Goal: Check status: Check status

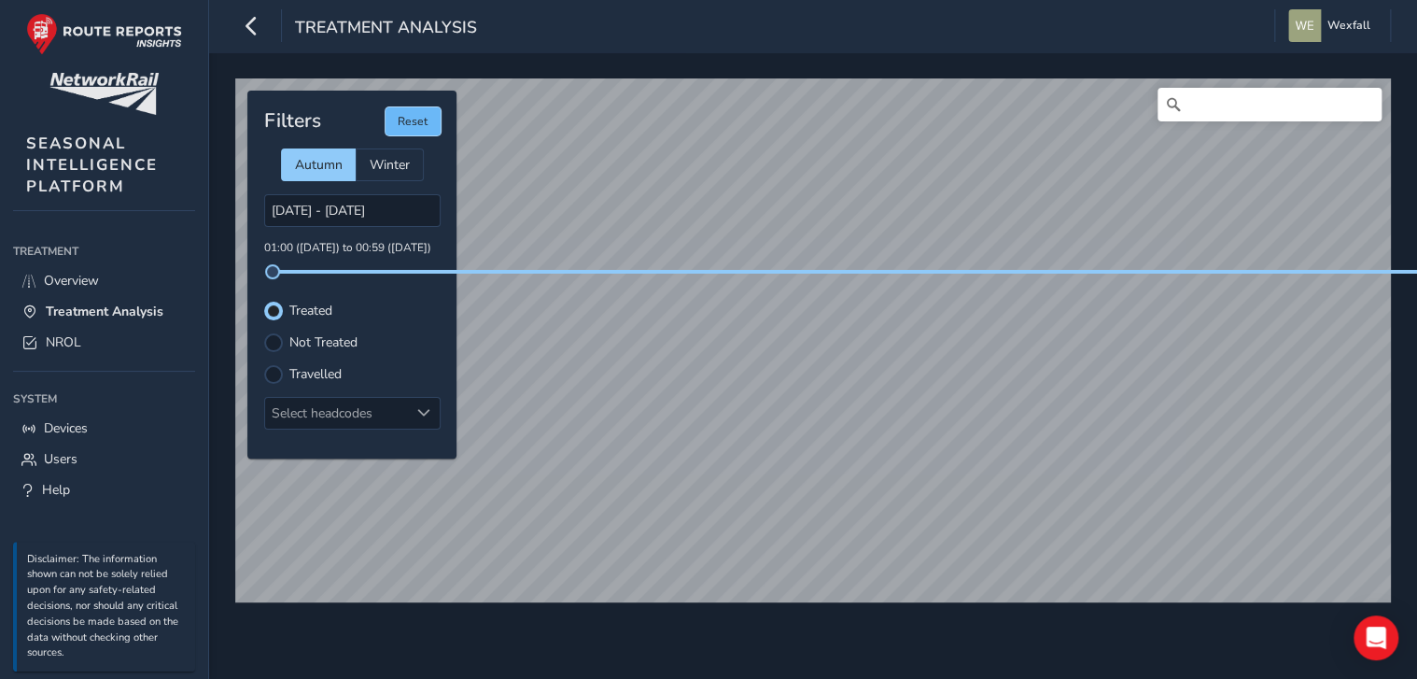
click at [420, 124] on button "Reset" at bounding box center [413, 121] width 55 height 28
type input "[DATE] - [DATE]"
click at [419, 133] on div "Filters Reset Autumn Winter [DATE] - [DATE] 01:00 ([DATE]) to 00:59 ([DATE]) Tr…" at bounding box center [351, 275] width 209 height 368
click at [422, 127] on button "Reset" at bounding box center [413, 121] width 55 height 28
drag, startPoint x: 97, startPoint y: 274, endPoint x: 100, endPoint y: 288, distance: 13.4
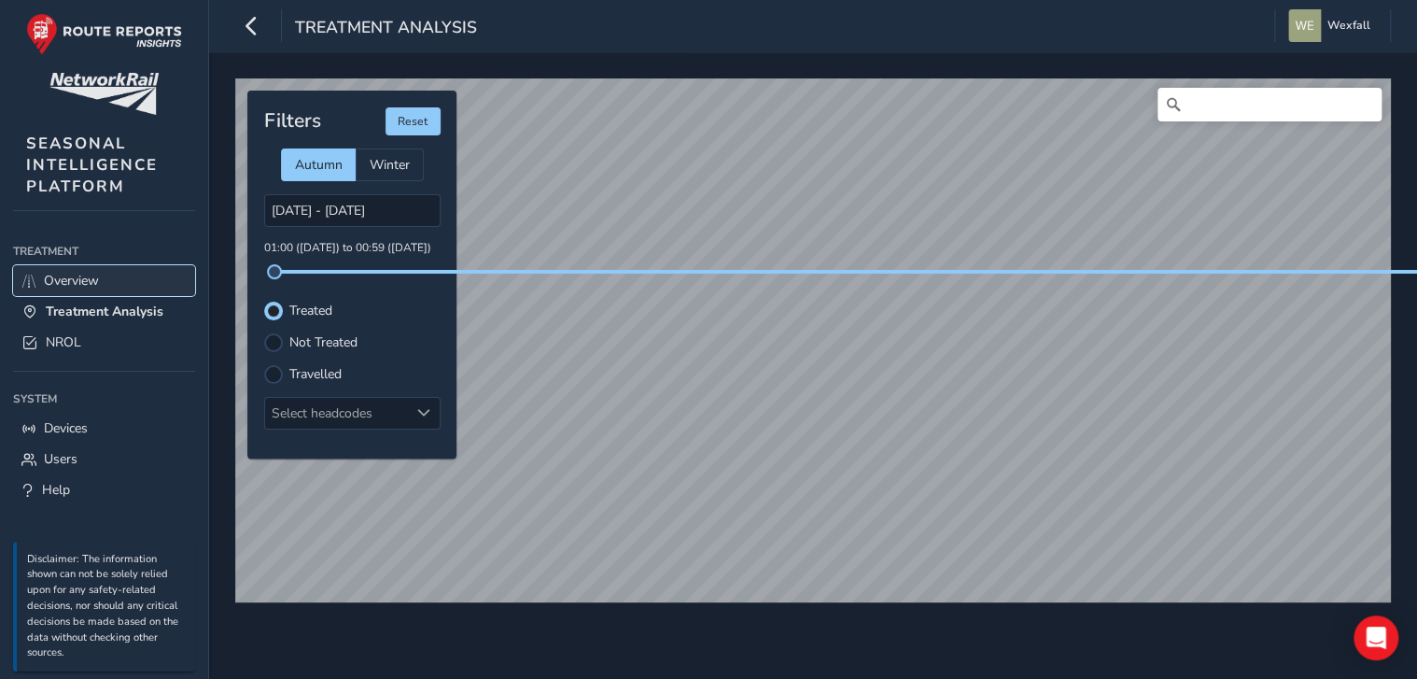
click at [97, 274] on span "Overview" at bounding box center [71, 281] width 55 height 18
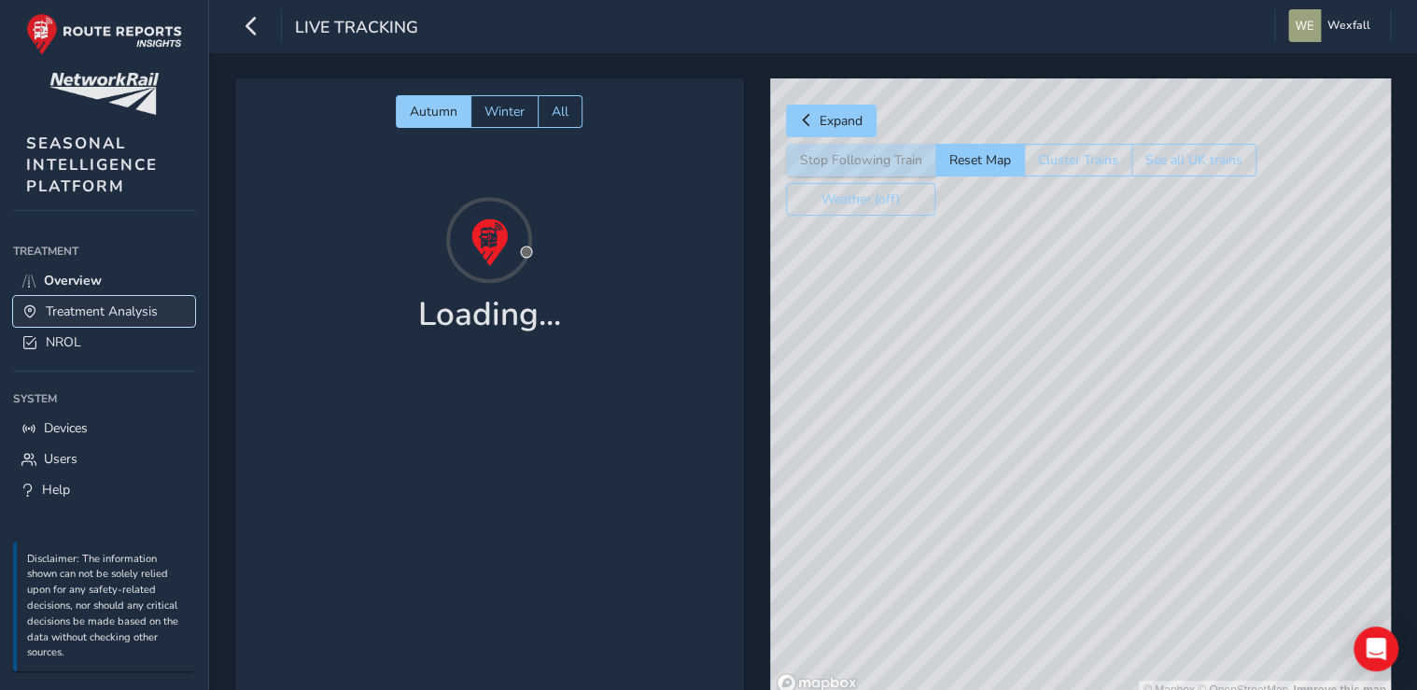
click at [112, 310] on span "Treatment Analysis" at bounding box center [102, 311] width 112 height 18
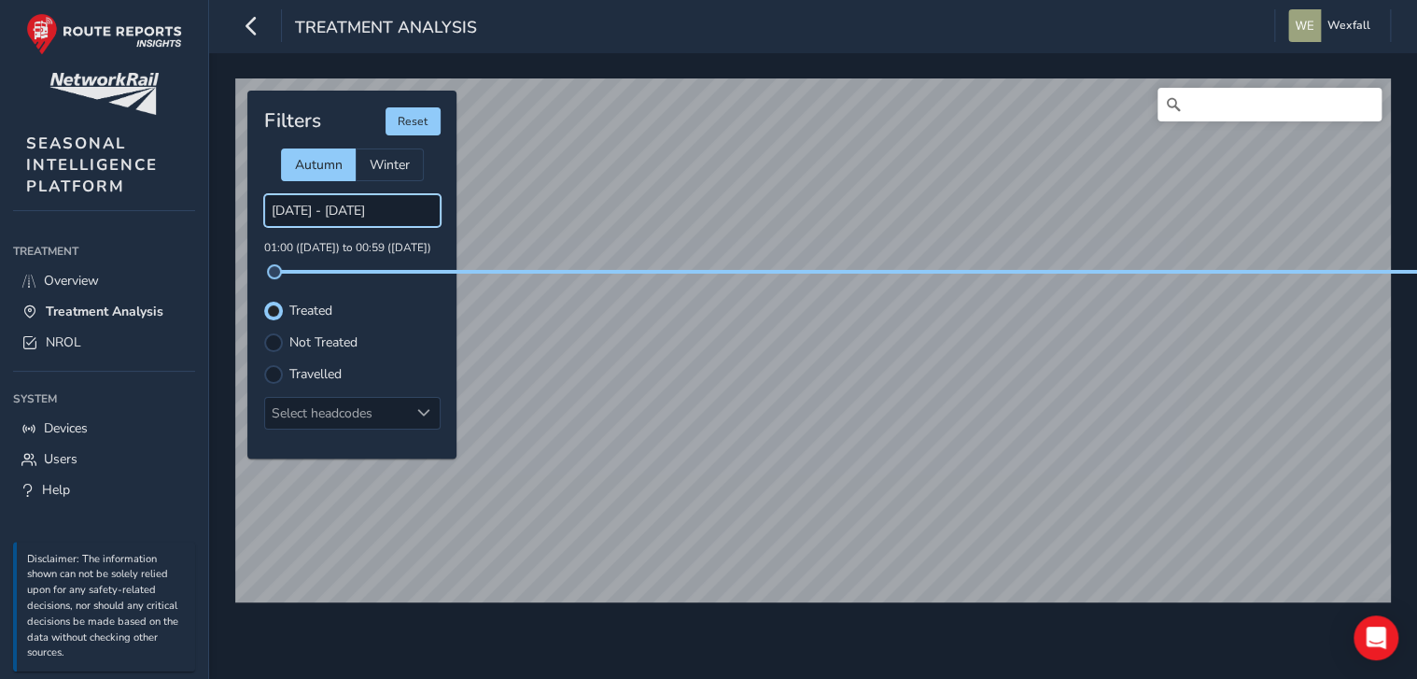
click at [379, 208] on input "[DATE] - [DATE]" at bounding box center [352, 210] width 176 height 33
click at [386, 214] on input "[DATE] - [DATE]" at bounding box center [352, 210] width 176 height 33
click at [351, 209] on input "[DATE] - [DATE]" at bounding box center [352, 210] width 176 height 33
click at [407, 206] on input "[DATE] - [DATE]" at bounding box center [352, 210] width 176 height 33
click at [307, 211] on input "[DATE] - [DATE]" at bounding box center [352, 210] width 176 height 33
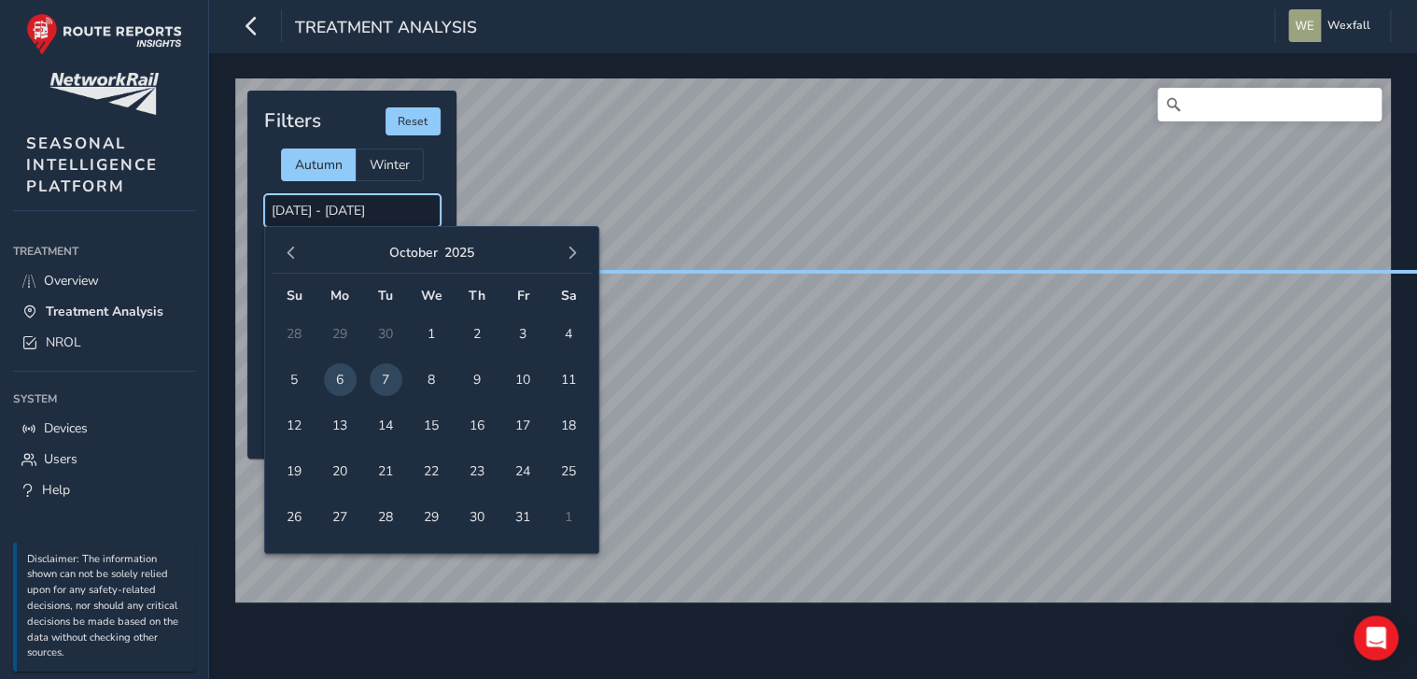
click at [373, 209] on input "[DATE] - [DATE]" at bounding box center [352, 210] width 176 height 33
click at [386, 381] on span "7" at bounding box center [386, 379] width 33 height 33
click at [385, 381] on span "7" at bounding box center [386, 379] width 33 height 33
click at [396, 213] on input "[DATE] - [DATE]" at bounding box center [352, 210] width 176 height 33
click at [390, 380] on span "7" at bounding box center [386, 379] width 33 height 33
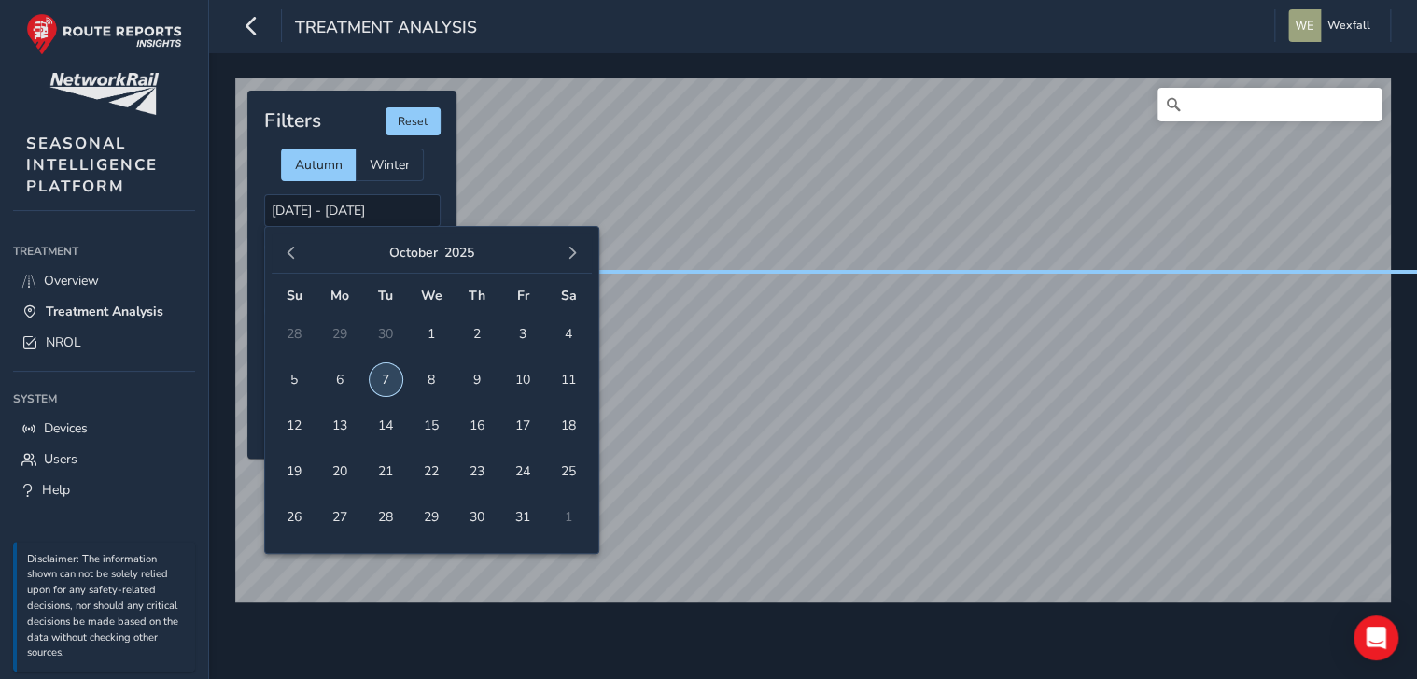
click at [390, 380] on span "7" at bounding box center [386, 379] width 33 height 33
type input "[DATE] - [DATE]"
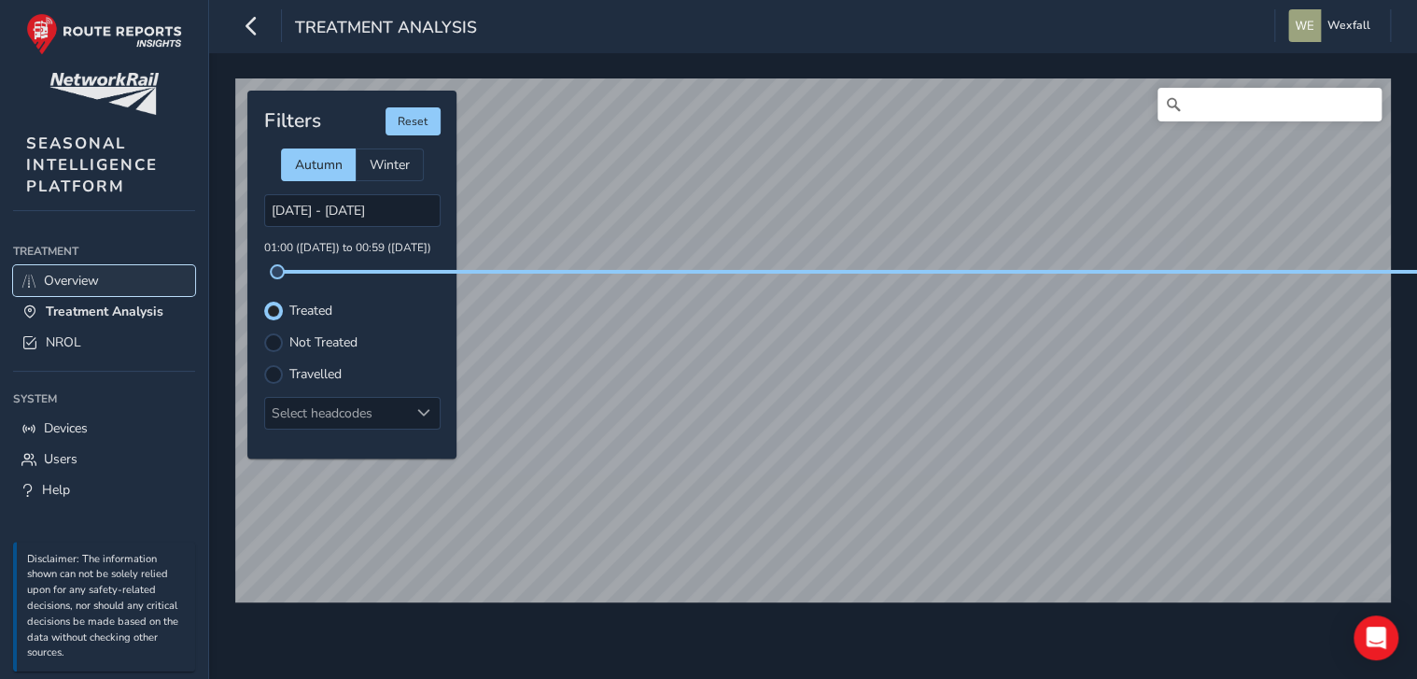
click at [99, 282] on span "Overview" at bounding box center [71, 281] width 55 height 18
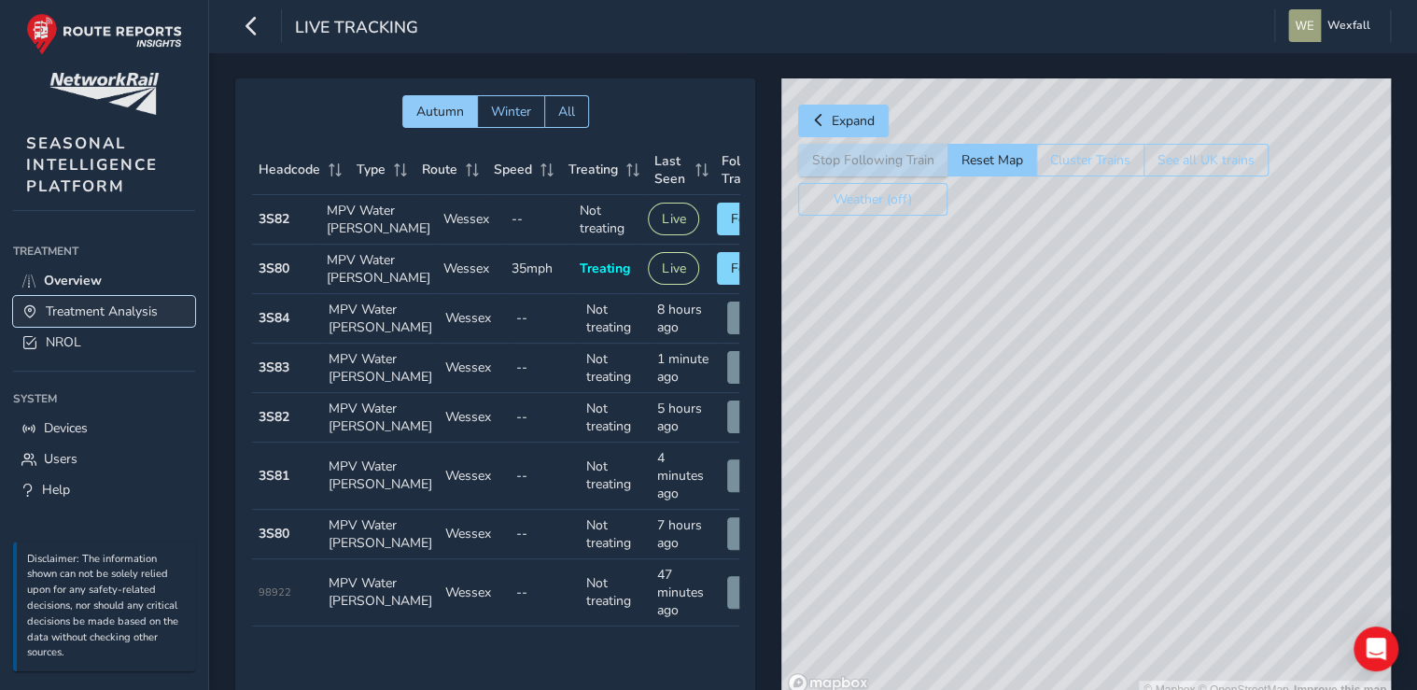
click at [105, 302] on span "Treatment Analysis" at bounding box center [102, 311] width 112 height 18
